Goal: Information Seeking & Learning: Learn about a topic

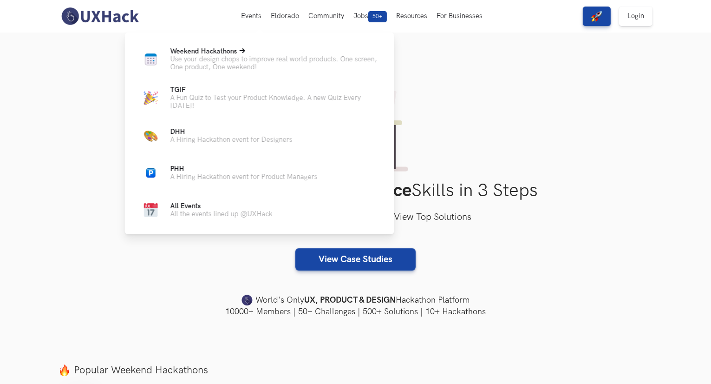
click at [248, 53] on p "Weekend Hackathons Live" at bounding box center [275, 51] width 209 height 8
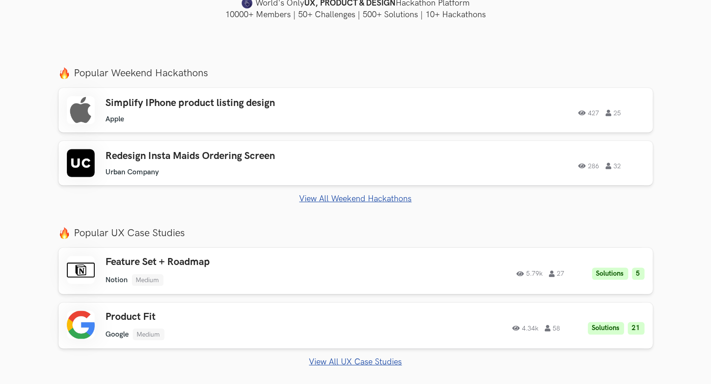
scroll to position [296, 0]
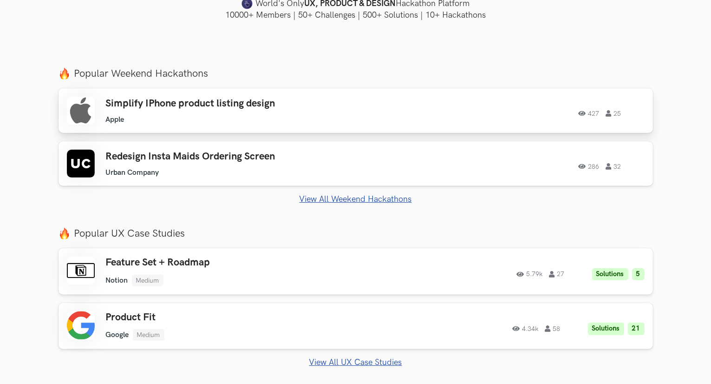
click at [265, 117] on ul "Apple" at bounding box center [238, 119] width 264 height 9
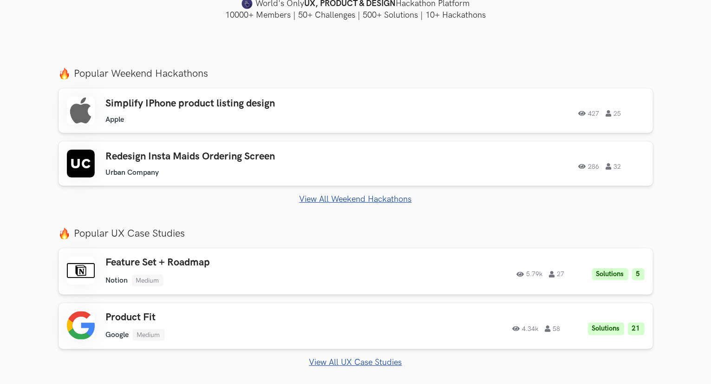
scroll to position [0, 0]
